Goal: Register for event/course

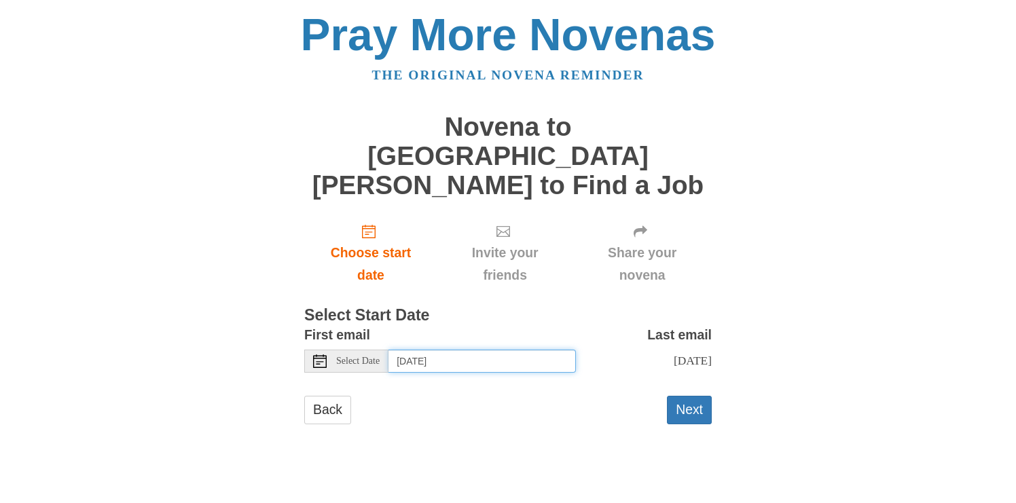
click at [421, 350] on input "[DATE]" at bounding box center [483, 361] width 188 height 23
click at [695, 396] on button "Next" at bounding box center [689, 410] width 45 height 28
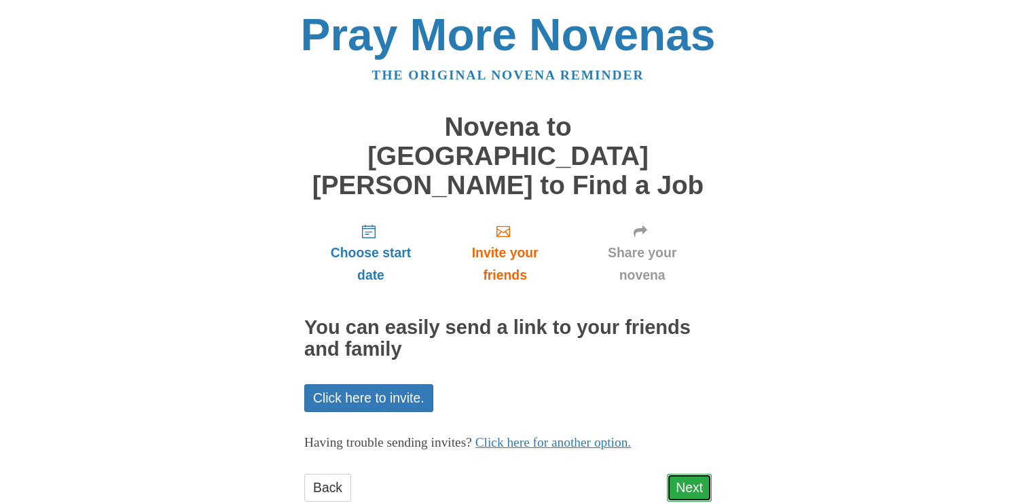
click at [686, 474] on link "Next" at bounding box center [689, 488] width 45 height 28
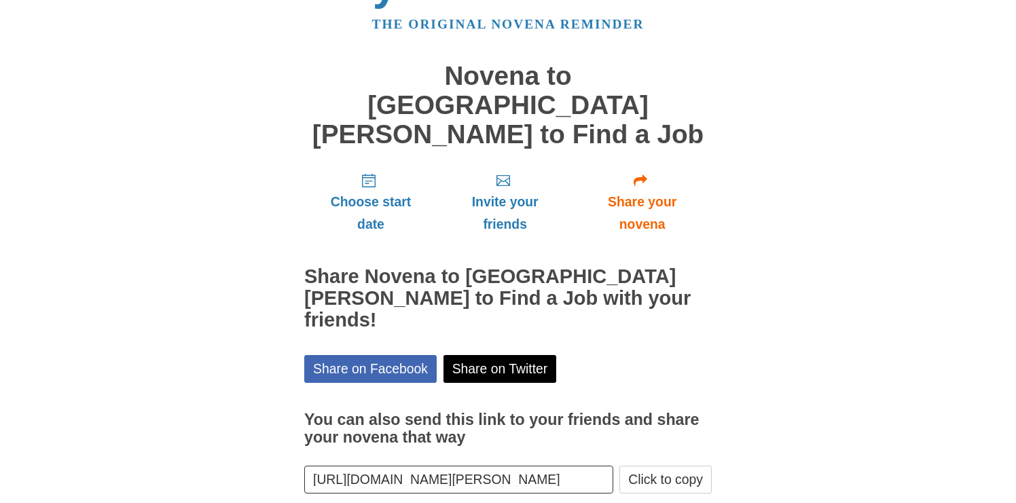
scroll to position [71, 0]
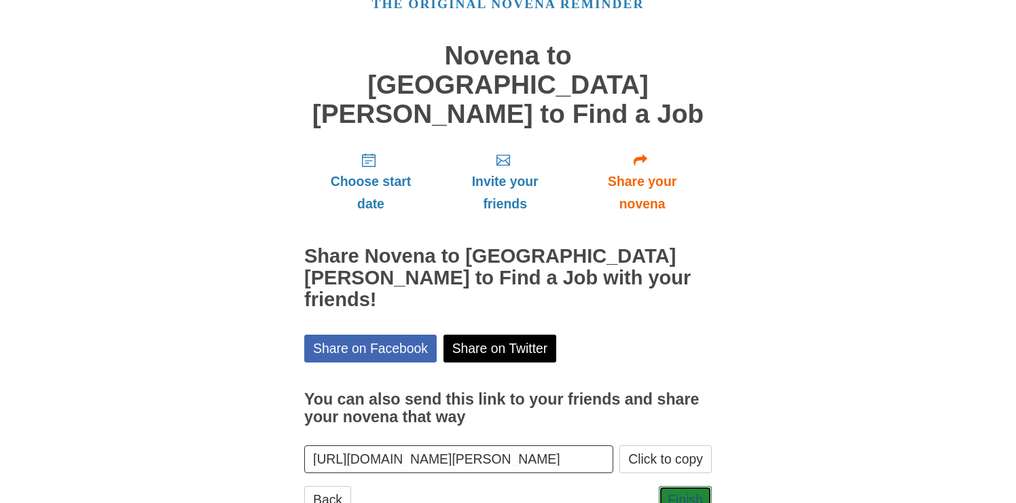
click at [686, 486] on link "Finish" at bounding box center [685, 500] width 53 height 28
